Goal: Check status: Check status

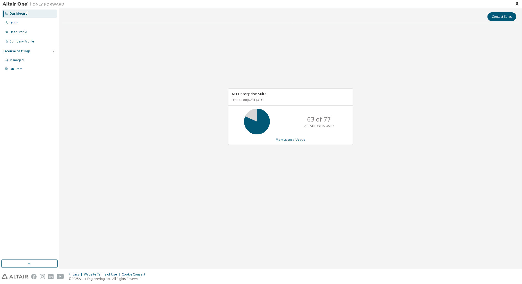
click at [283, 141] on link "View License Usage" at bounding box center [290, 139] width 29 height 4
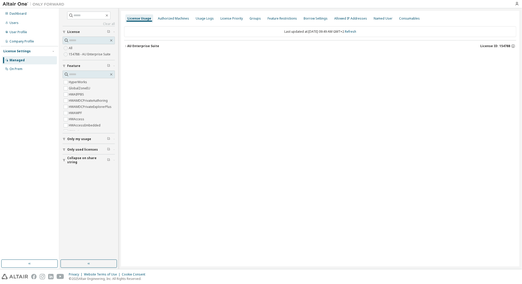
click at [154, 47] on div "AU Enterprise Suite" at bounding box center [143, 46] width 32 height 4
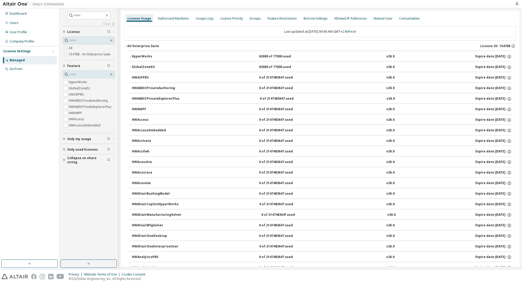
click at [149, 56] on div "HyperWorks" at bounding box center [155, 56] width 46 height 5
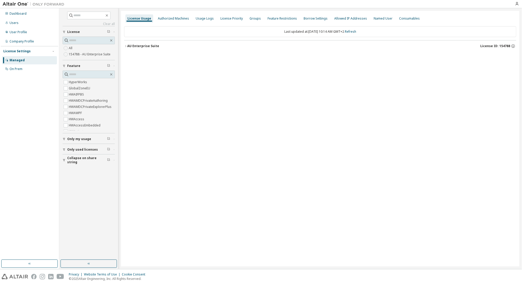
click at [146, 45] on div "AU Enterprise Suite" at bounding box center [143, 46] width 32 height 4
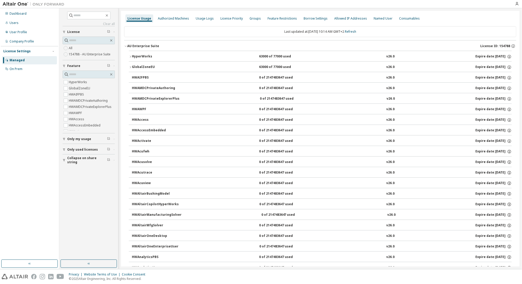
click at [148, 56] on div "HyperWorks" at bounding box center [155, 56] width 46 height 5
